Goal: Information Seeking & Learning: Learn about a topic

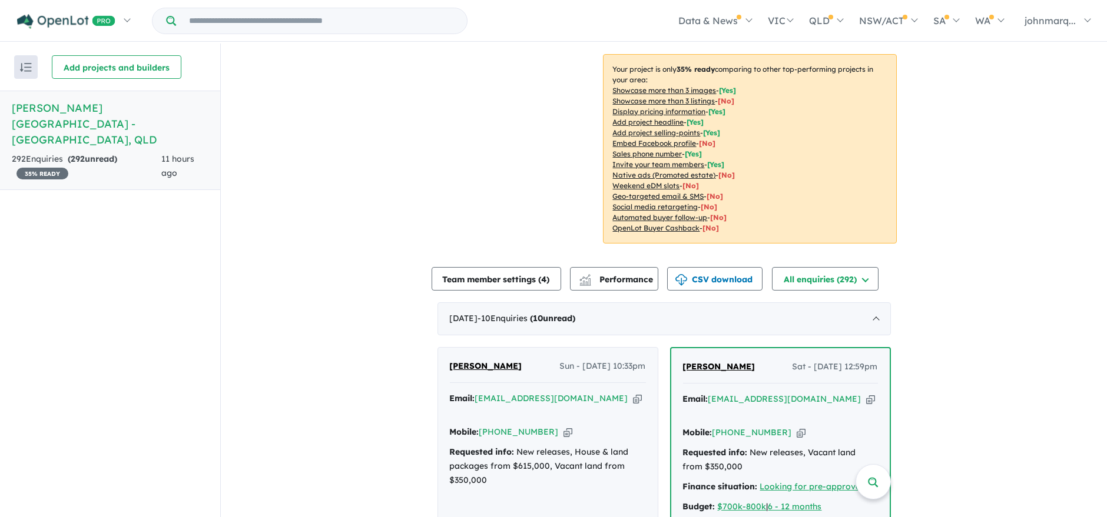
scroll to position [380, 0]
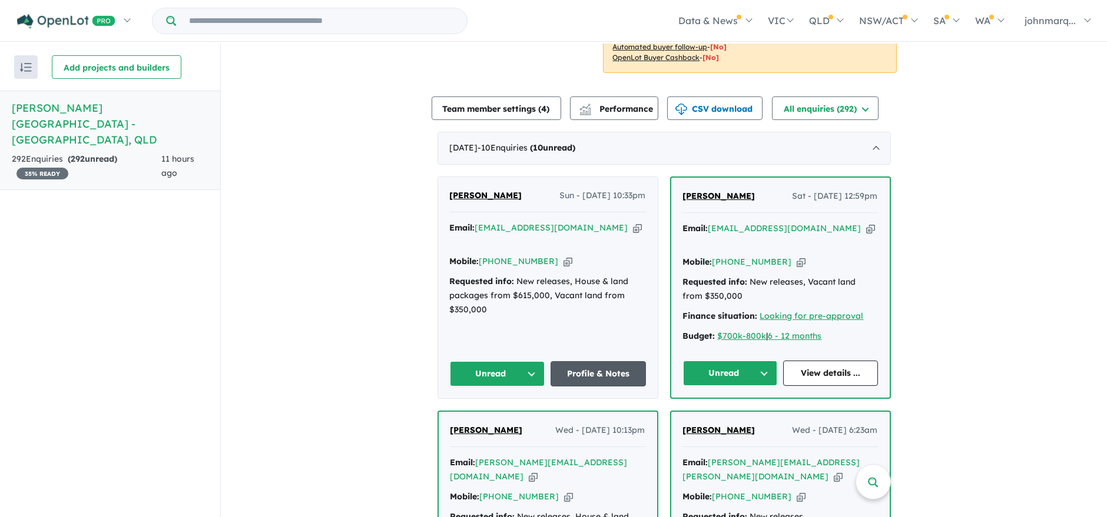
click at [602, 361] on link "Profile & Notes" at bounding box center [597, 373] width 95 height 25
click at [819, 361] on link "View details ..." at bounding box center [830, 373] width 95 height 25
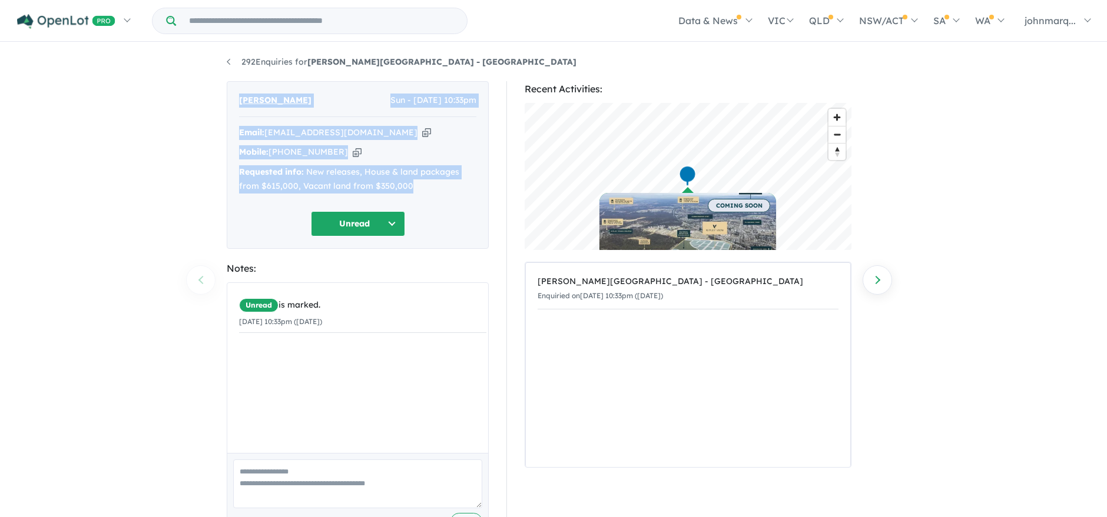
drag, startPoint x: 231, startPoint y: 95, endPoint x: 422, endPoint y: 188, distance: 212.2
click at [422, 188] on div "[PERSON_NAME] - [DATE] 10:33pm Email: [EMAIL_ADDRESS][DOMAIN_NAME] Copied! Mobi…" at bounding box center [358, 165] width 262 height 168
copy div "[PERSON_NAME] - [DATE] 10:33pm Email: [EMAIL_ADDRESS][DOMAIN_NAME] Copied! Mobi…"
